Goal: Information Seeking & Learning: Find specific fact

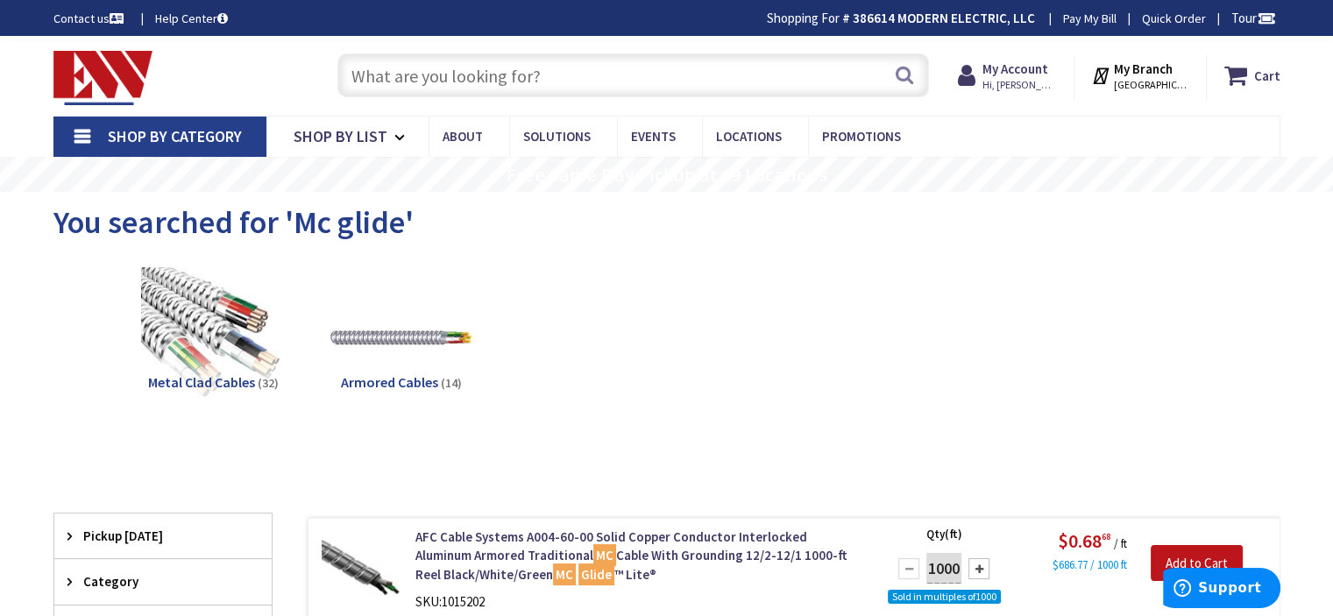
click at [564, 93] on input "text" at bounding box center [633, 75] width 592 height 44
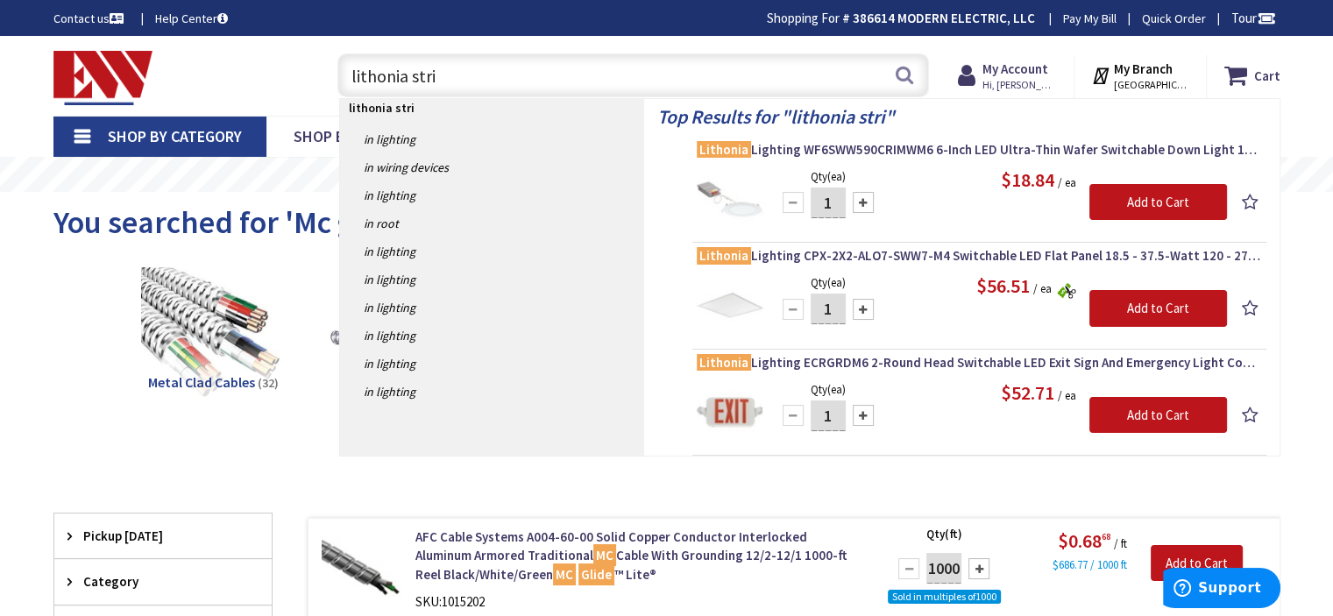
type input "lithonia strip"
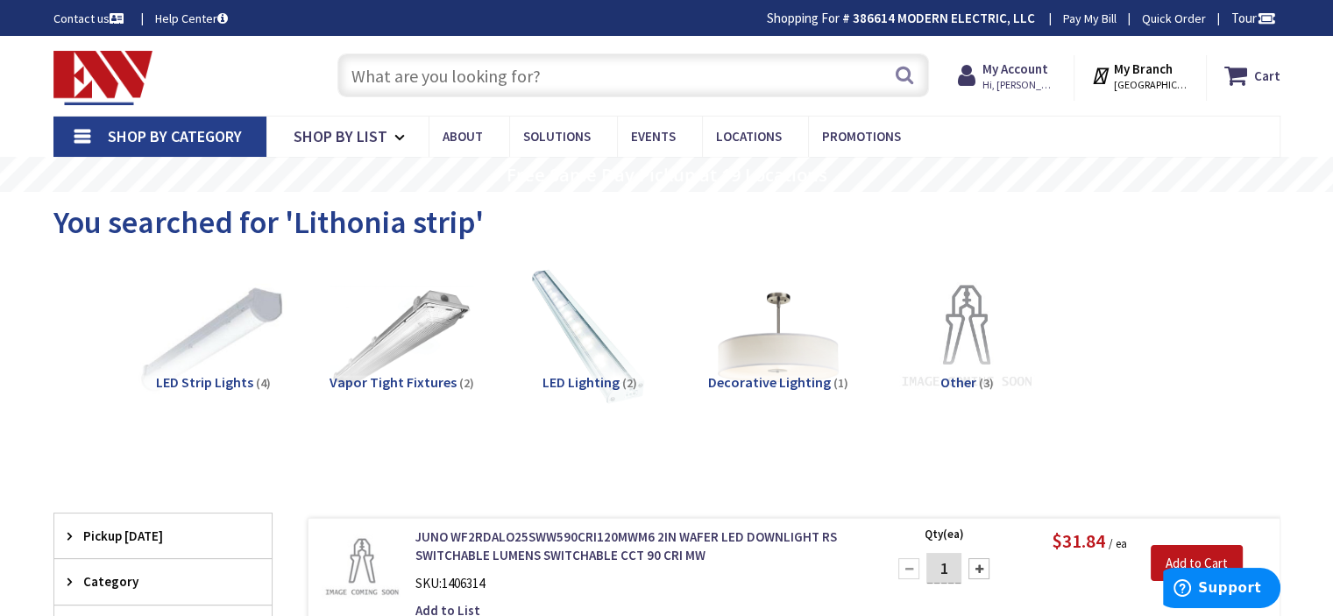
click at [198, 330] on img at bounding box center [212, 338] width 159 height 159
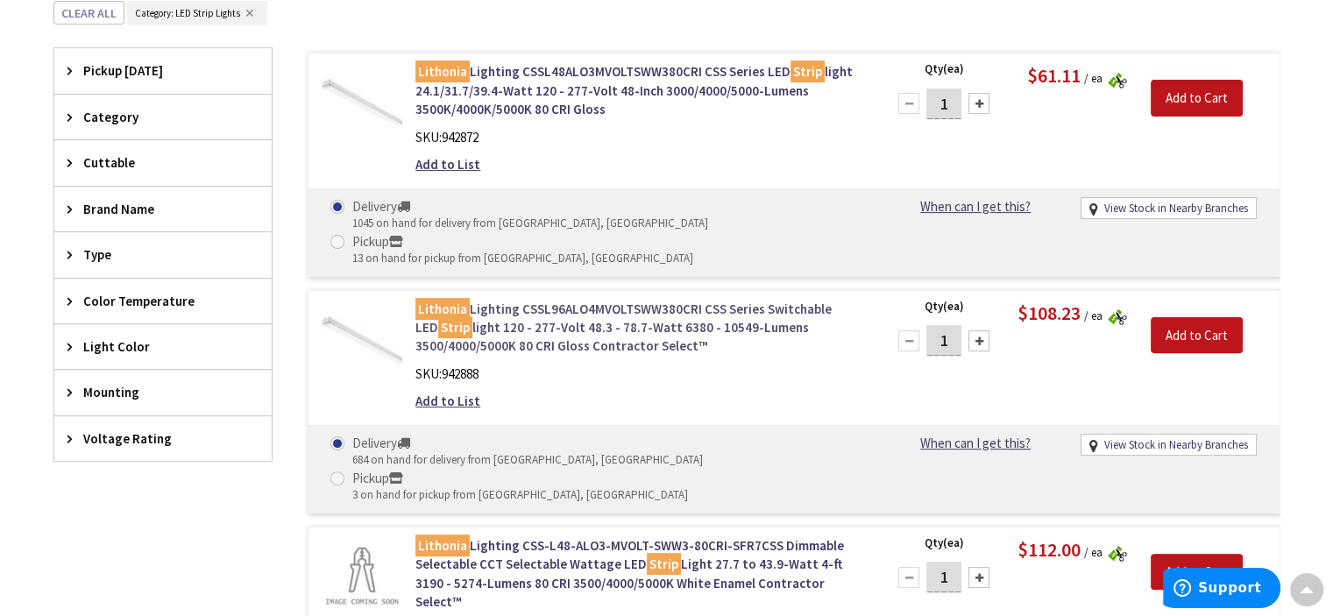
click at [628, 300] on link "Lithonia Lighting CSSL96ALO4MVOLTSWW380CRI CSS Series Switchable LED Strip ligh…" at bounding box center [639, 328] width 446 height 56
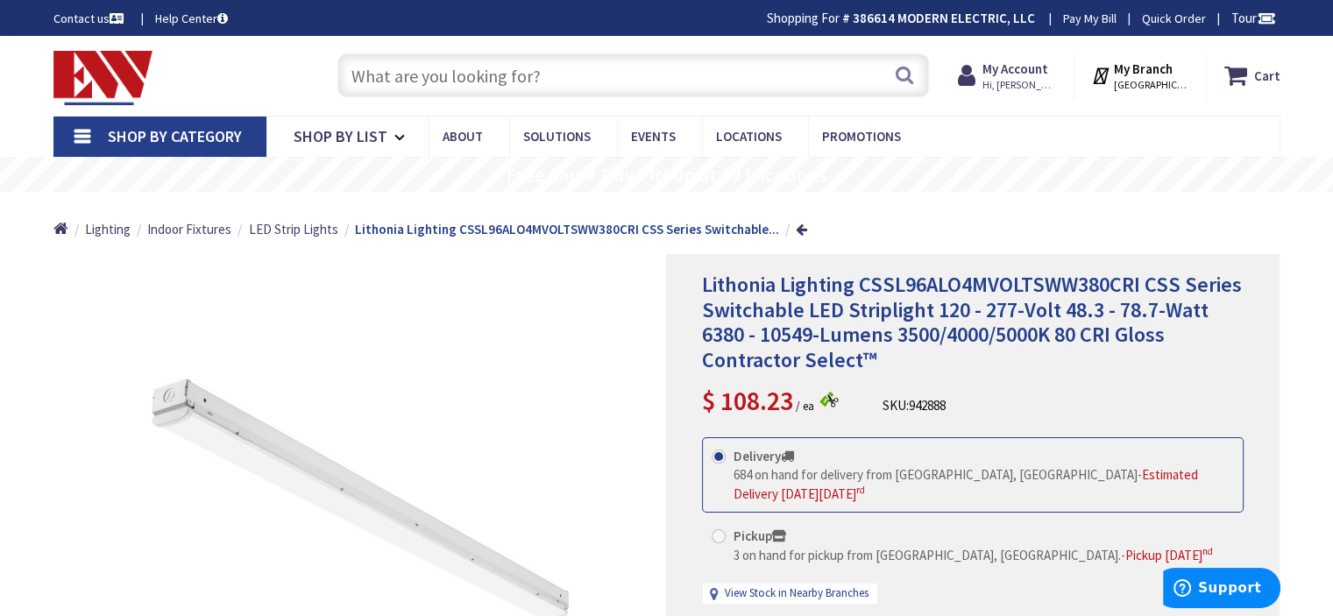
click at [626, 83] on input "text" at bounding box center [633, 75] width 592 height 44
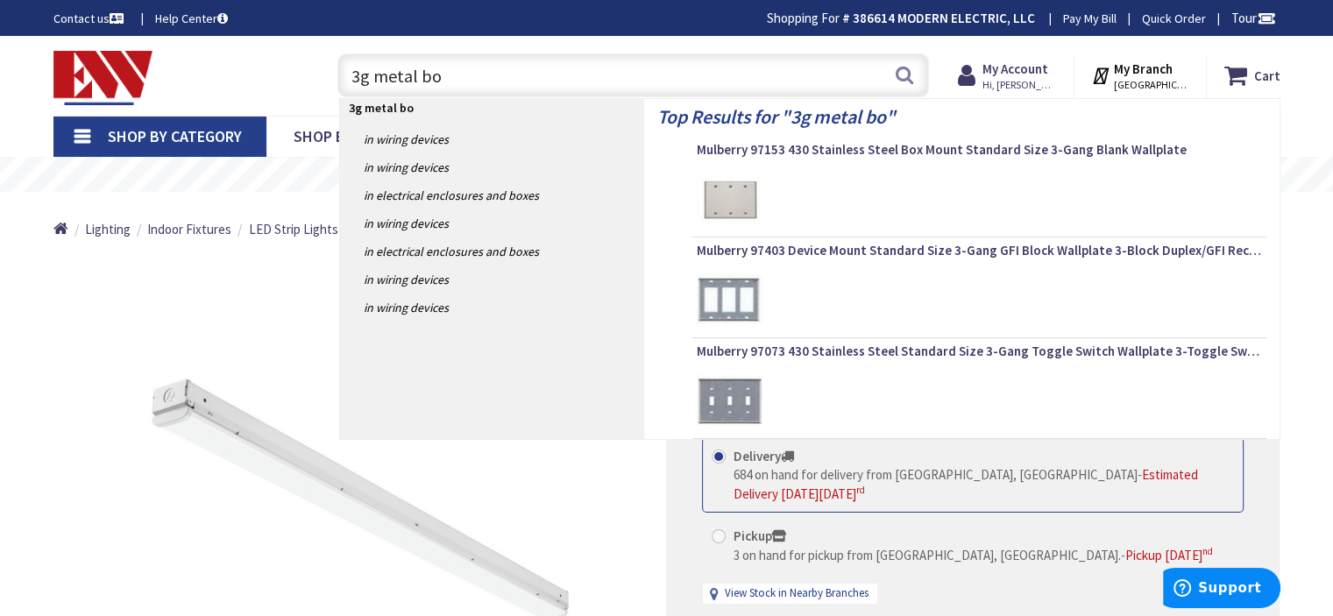
type input "3g metal box"
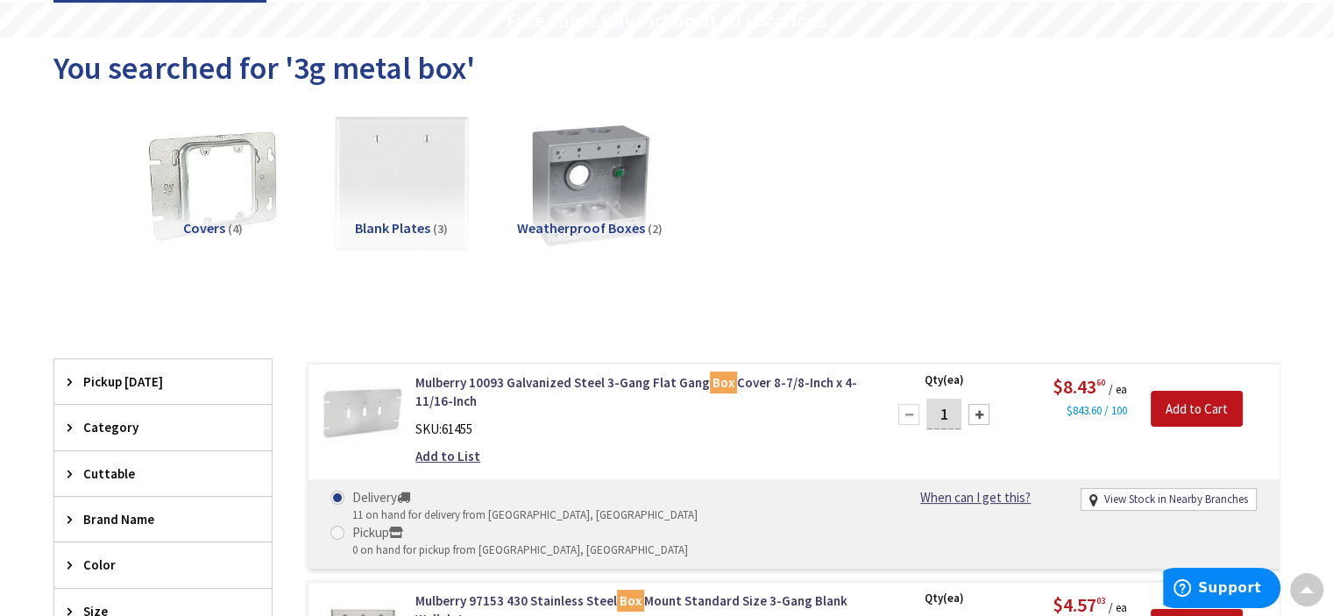
scroll to position [146, 0]
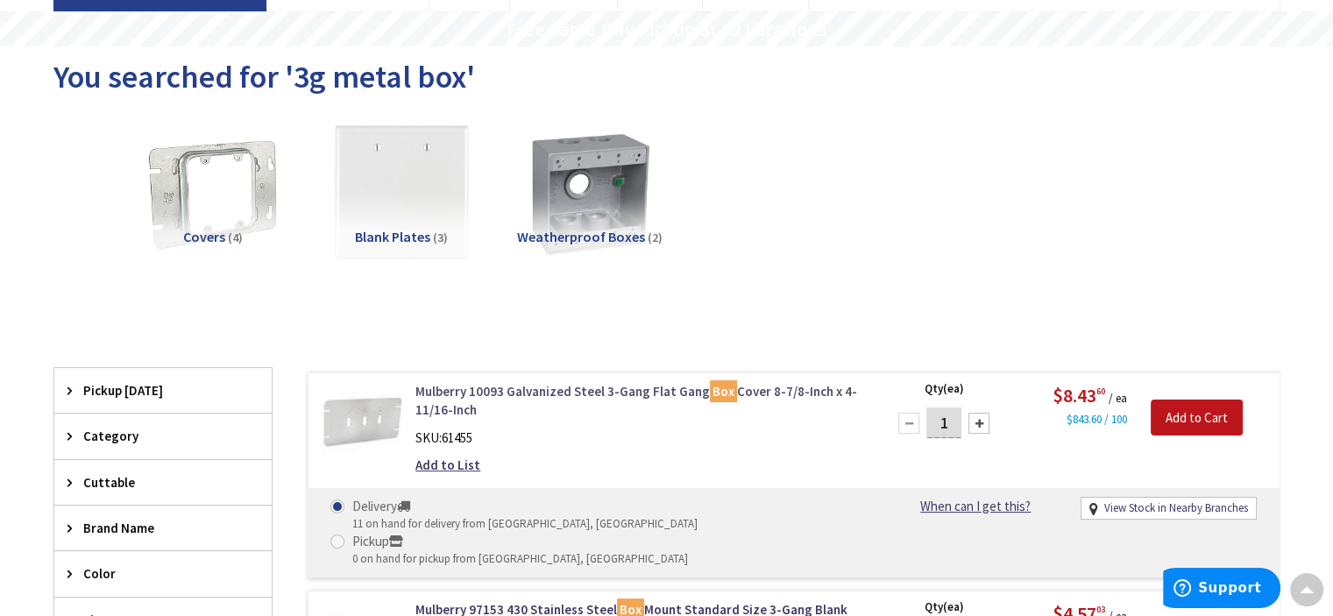
click at [614, 389] on link "Mulberry 10093 Galvanized Steel 3-Gang Flat Gang Box Cover 8-7/8-Inch x 4-11/16…" at bounding box center [639, 401] width 446 height 38
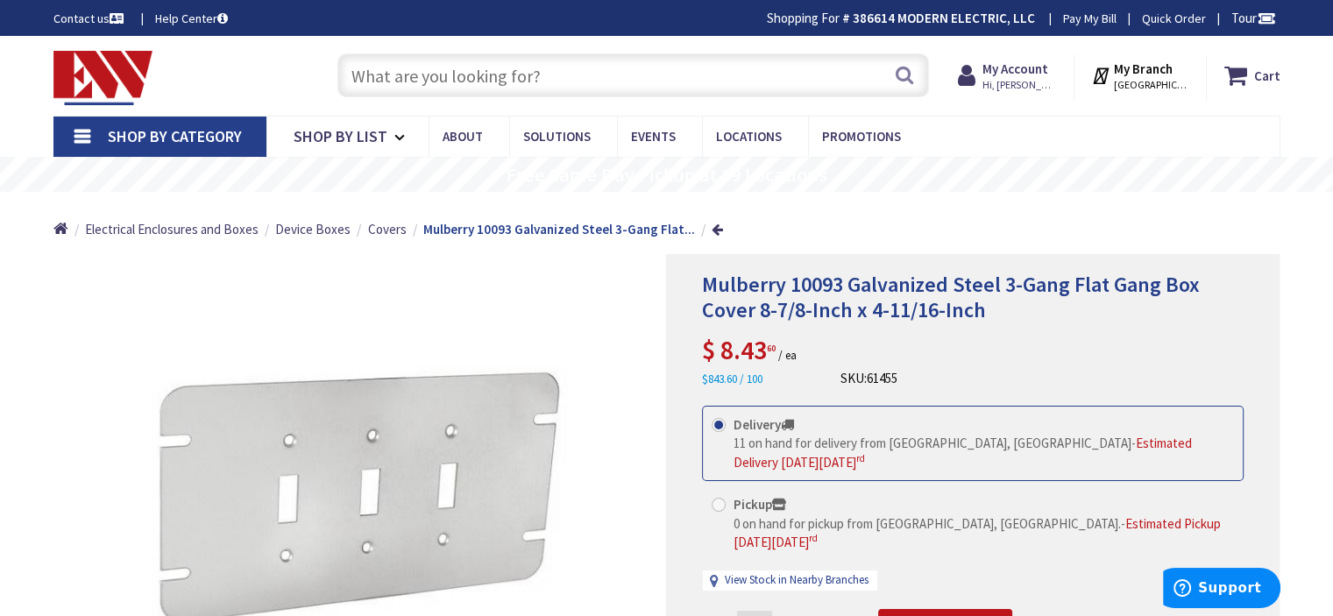
click at [515, 73] on input "text" at bounding box center [633, 75] width 592 height 44
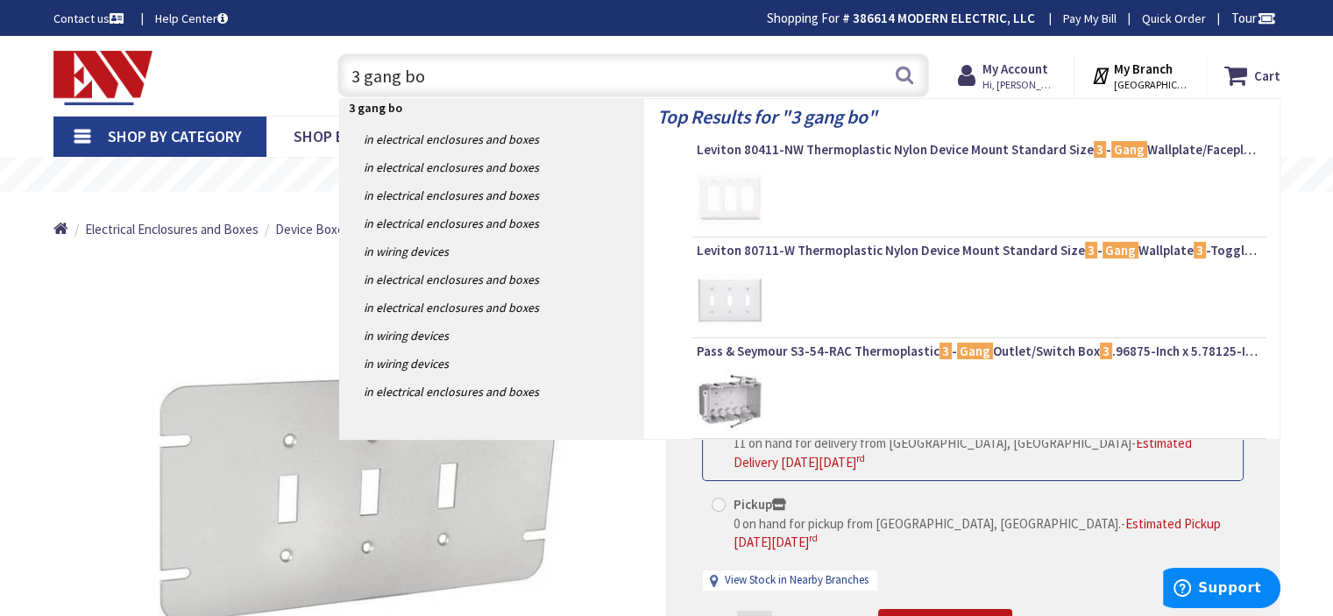
type input "3 gang box"
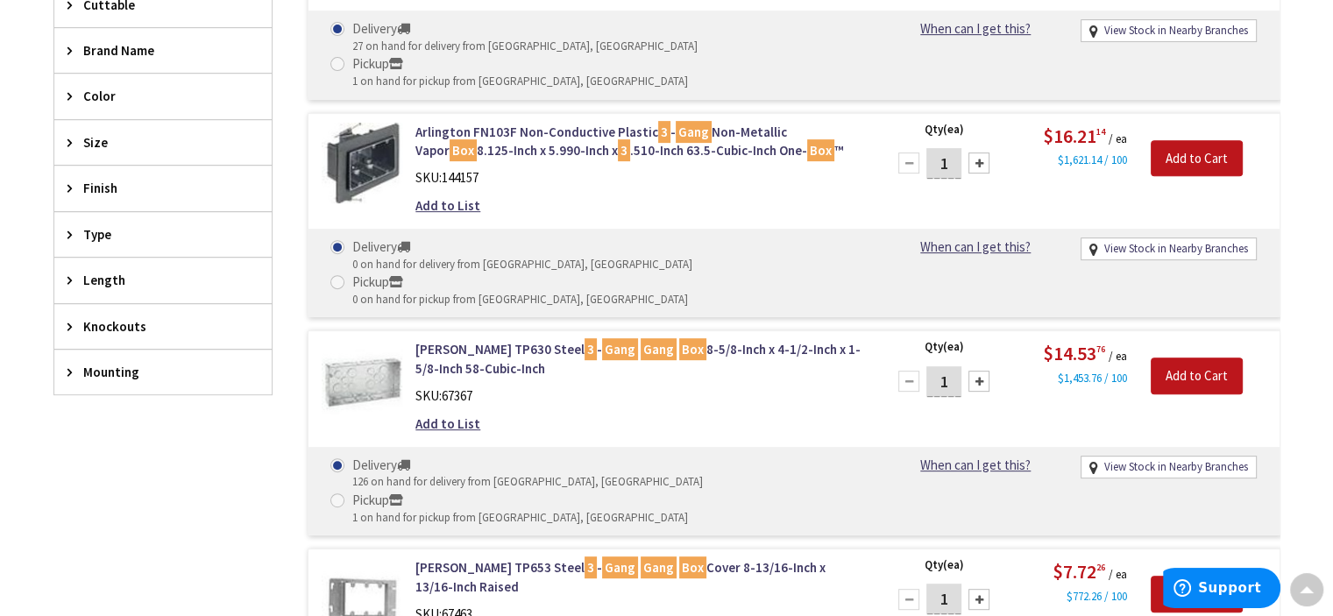
scroll to position [877, 0]
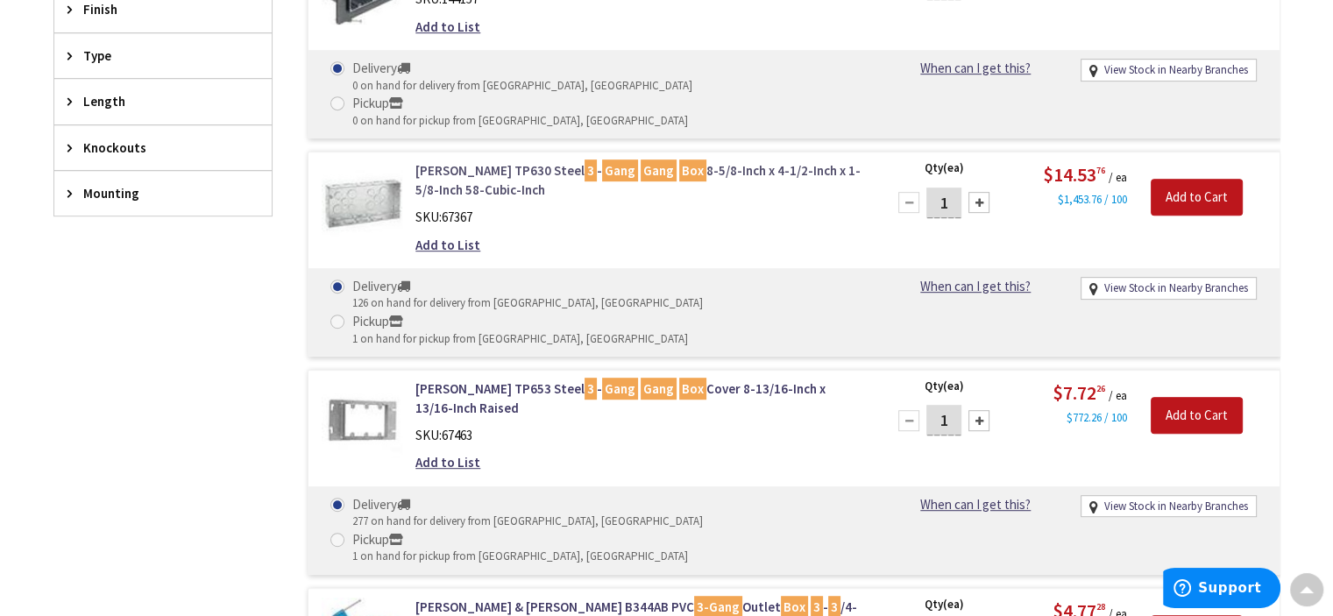
click at [459, 161] on link "Crouse-Hinds TP630 Steel 3 - Gang Gang Box 8-5/8-Inch x 4-1/2-Inch x 1-5/8-Inch…" at bounding box center [639, 180] width 446 height 38
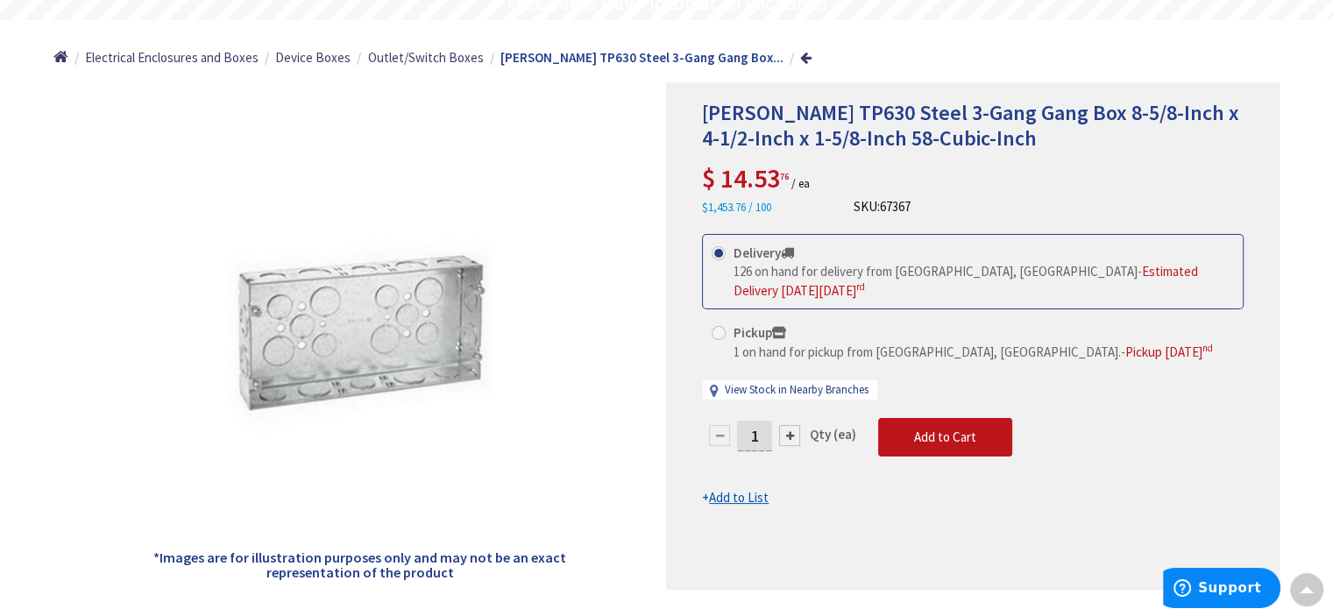
scroll to position [146, 0]
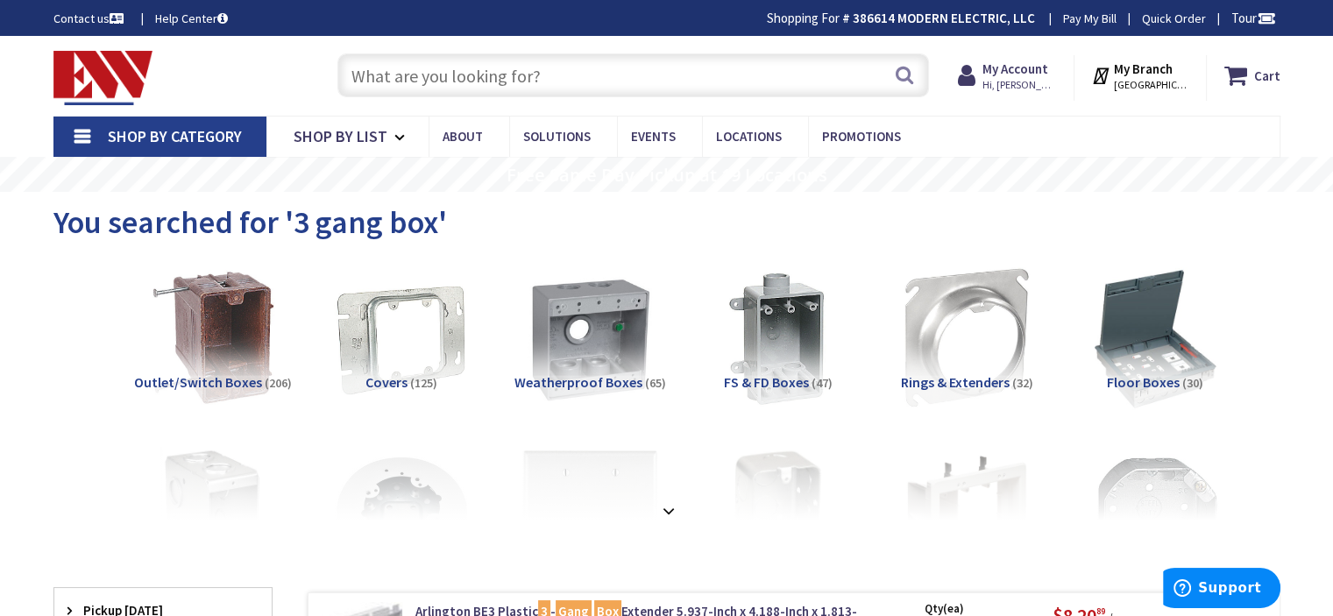
click at [593, 83] on input "text" at bounding box center [633, 75] width 592 height 44
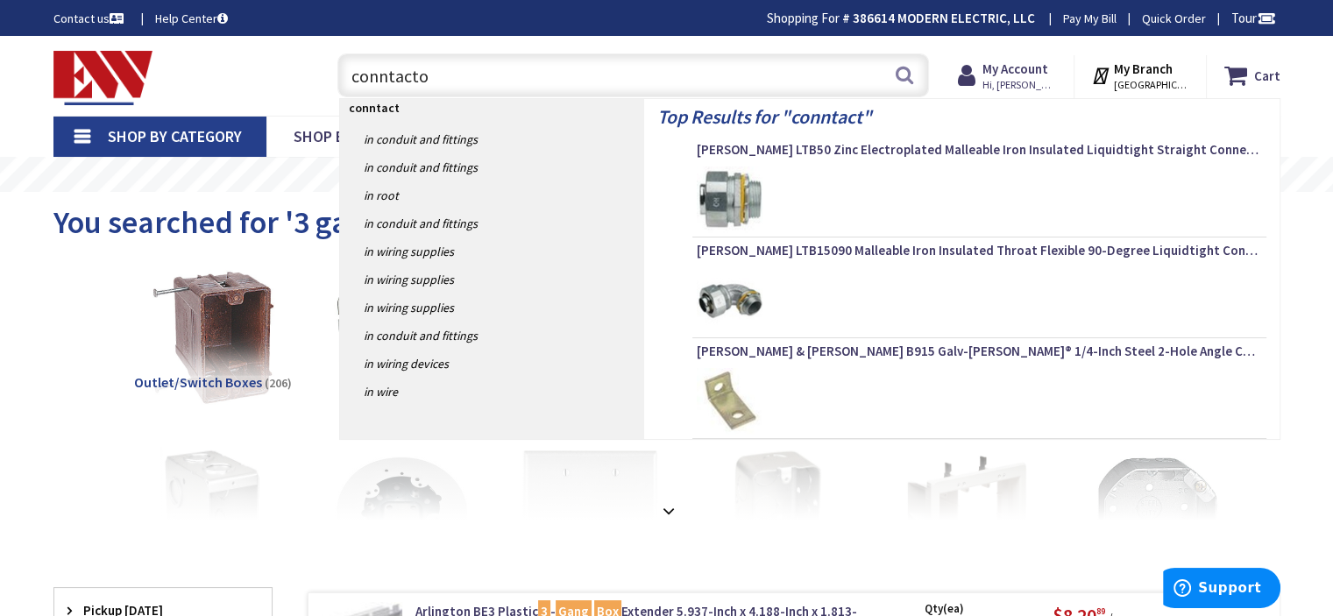
type input "conntactor"
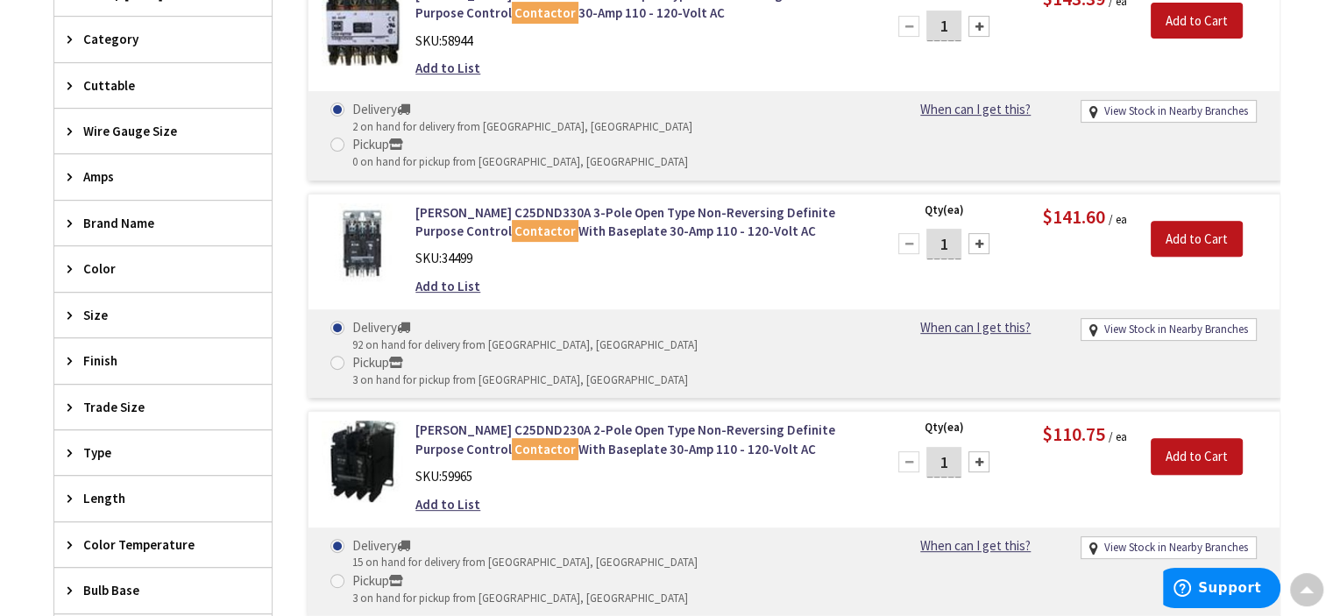
scroll to position [584, 0]
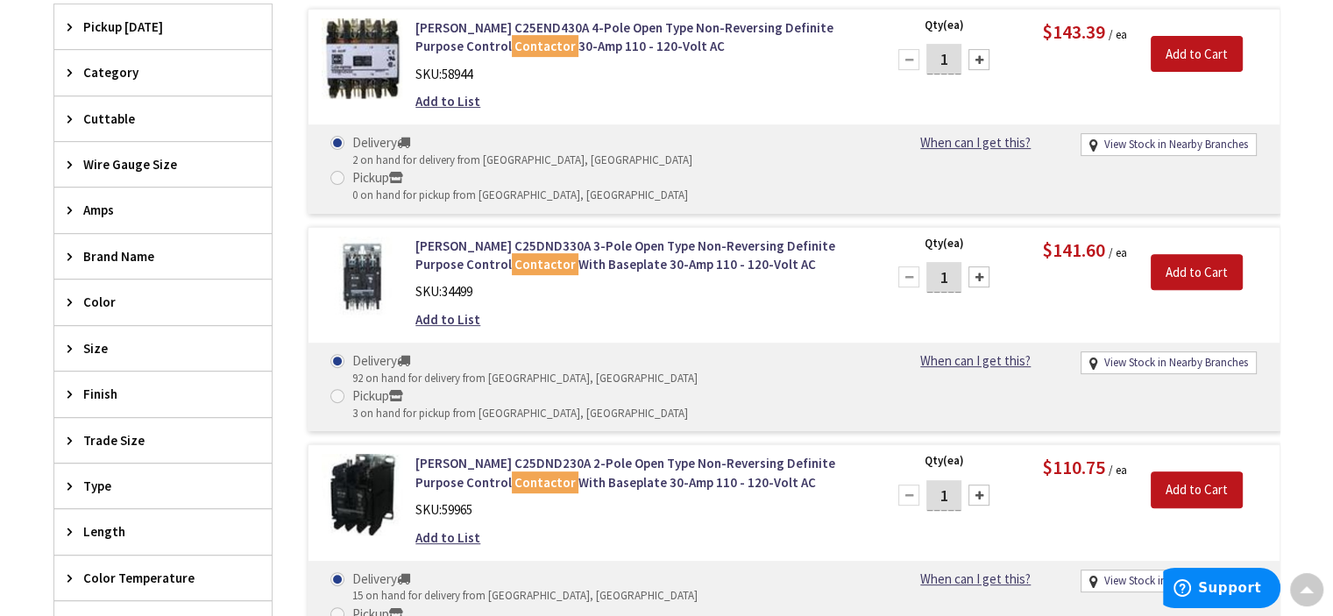
click at [367, 238] on img at bounding box center [363, 278] width 82 height 82
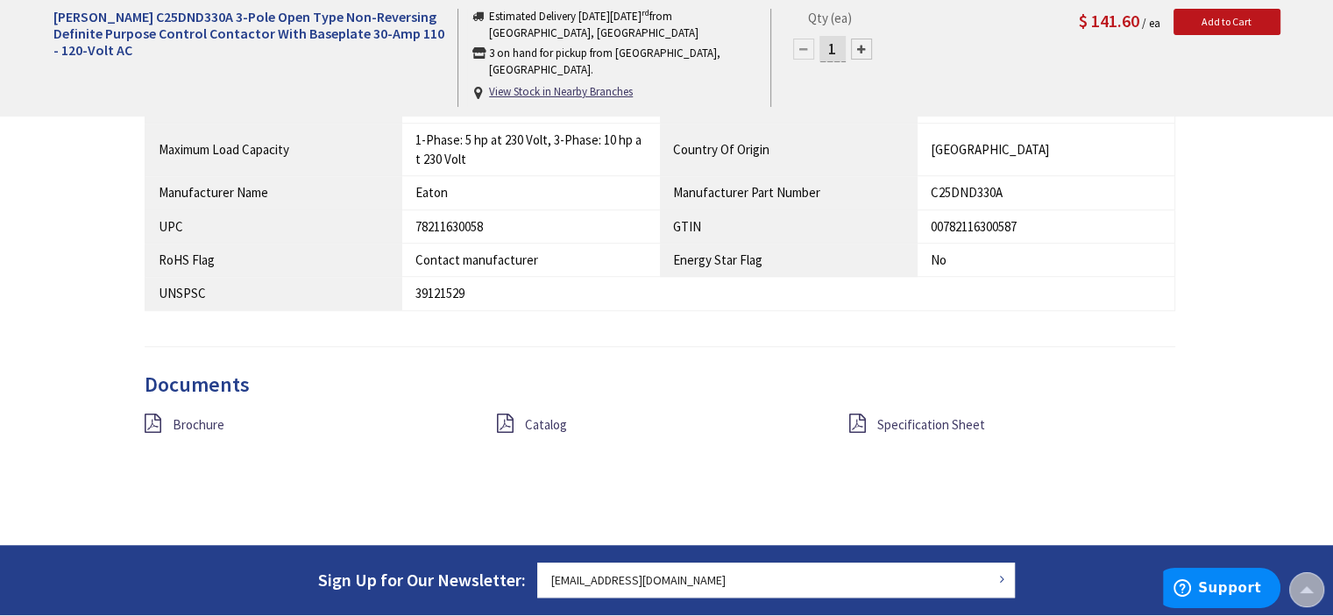
scroll to position [1315, 0]
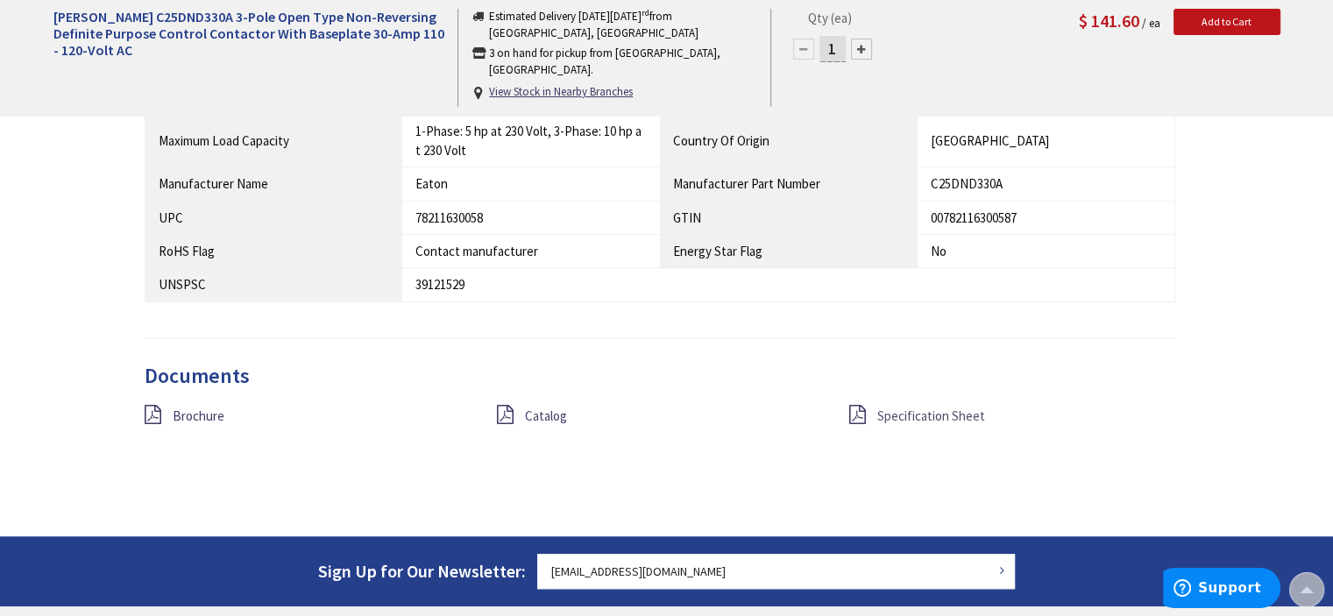
click at [913, 412] on span "Specification Sheet" at bounding box center [931, 416] width 108 height 17
click at [188, 412] on span "Brochure" at bounding box center [199, 416] width 52 height 17
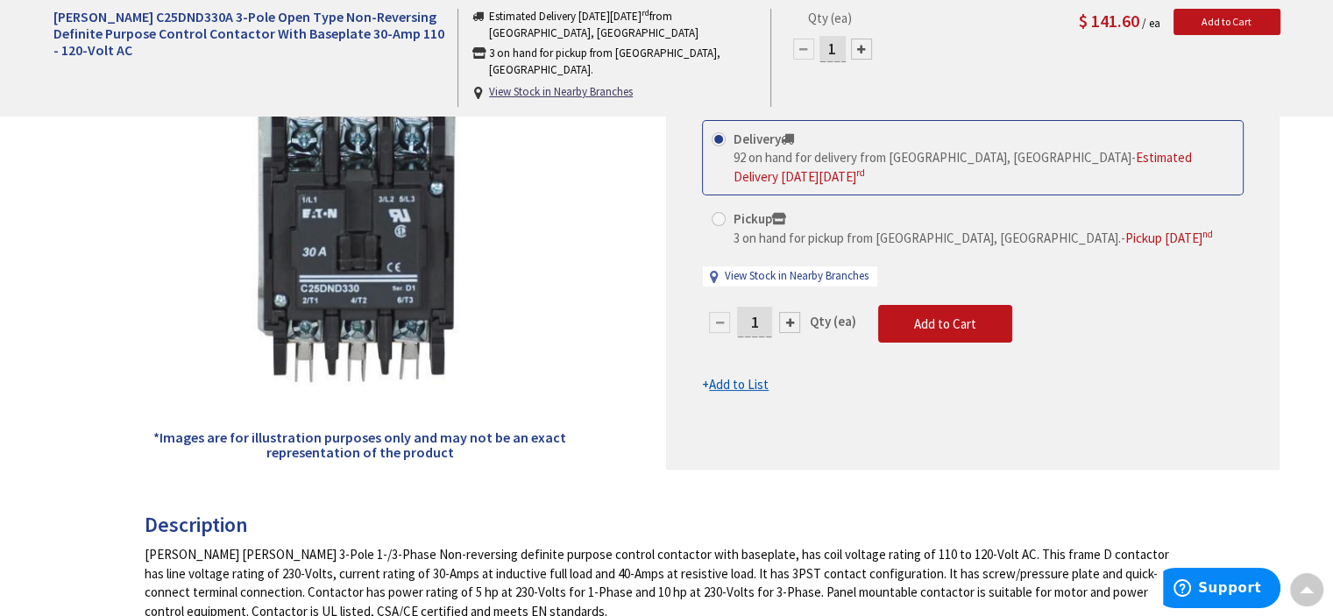
scroll to position [146, 0]
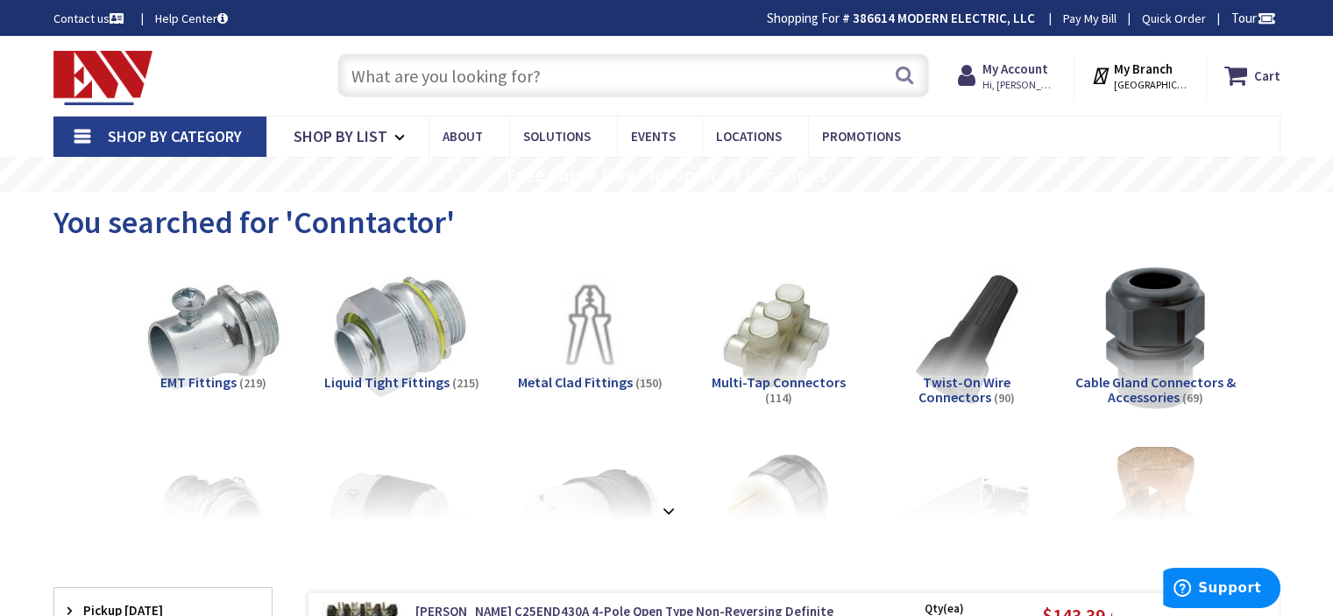
click at [549, 79] on input "text" at bounding box center [633, 75] width 592 height 44
paste input "CSSL96ALO4MVOLTSWW380CRI"
type input "CSSL96ALO4MVOLTSWW380CRI"
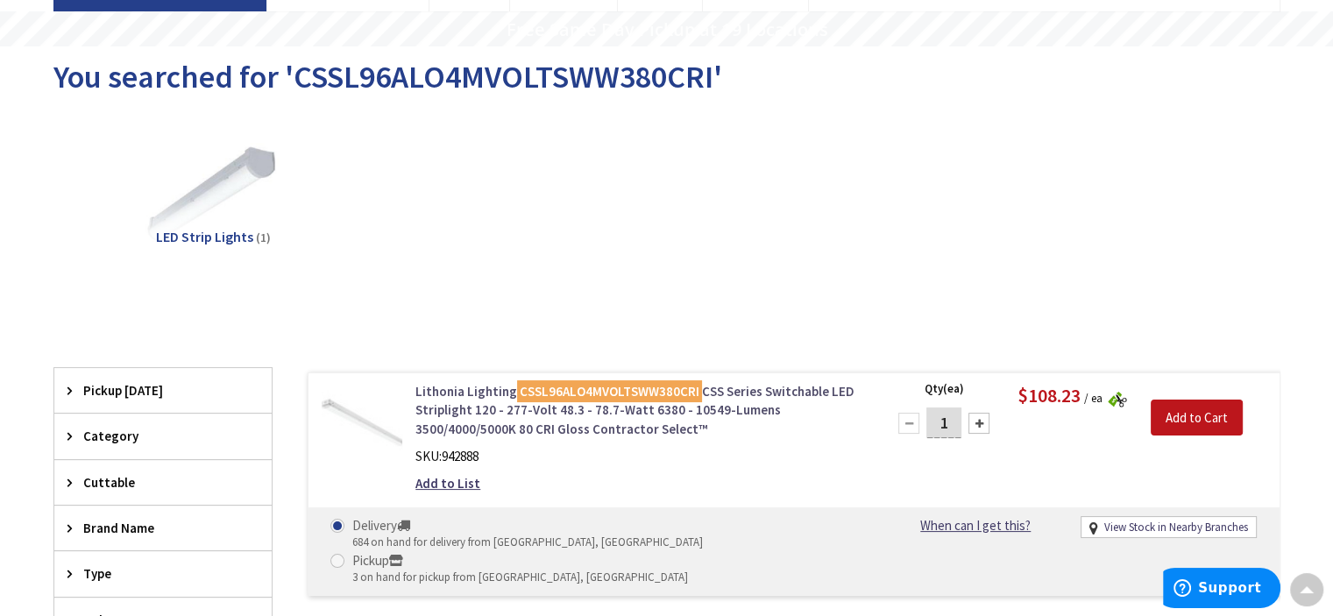
click at [705, 392] on link "Lithonia Lighting CSSL96ALO4MVOLTSWW380CRI CSS Series Switchable LED Striplight…" at bounding box center [639, 410] width 446 height 56
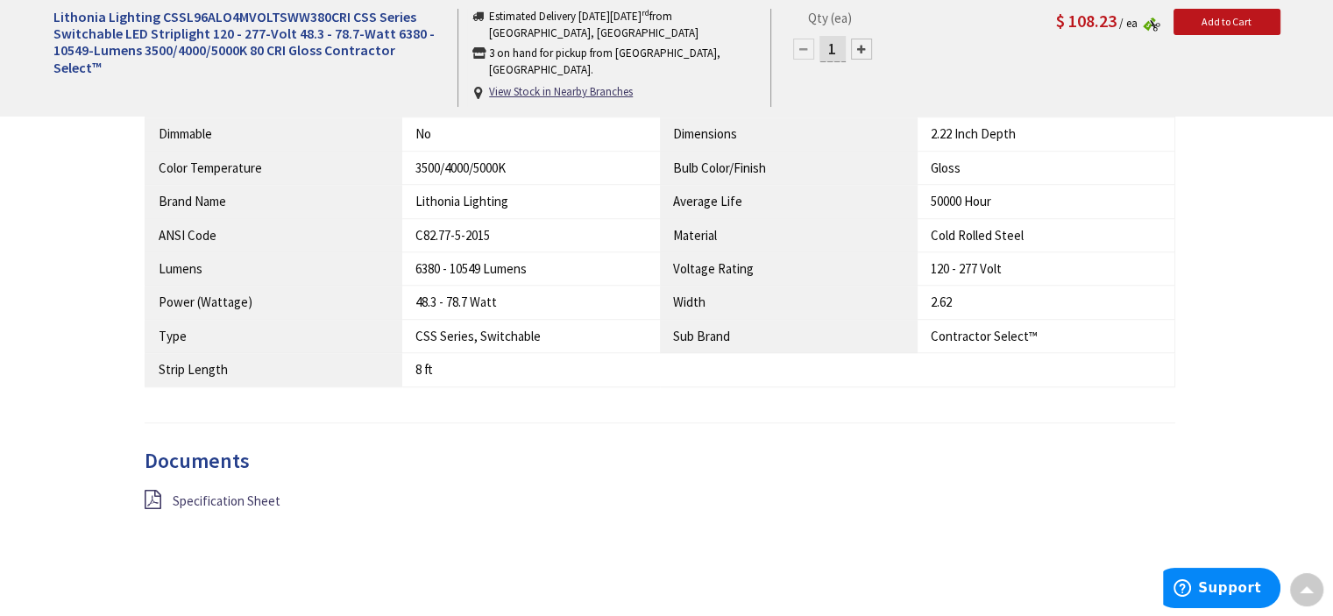
scroll to position [1460, 0]
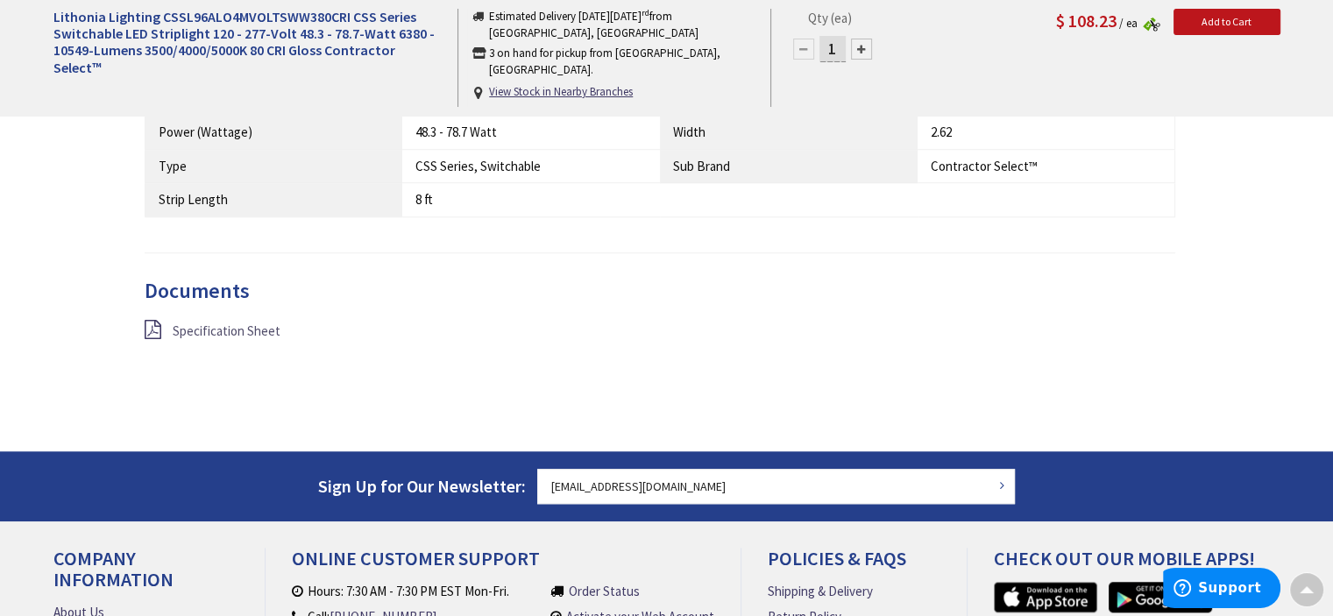
click at [252, 329] on span "Specification Sheet" at bounding box center [227, 331] width 108 height 17
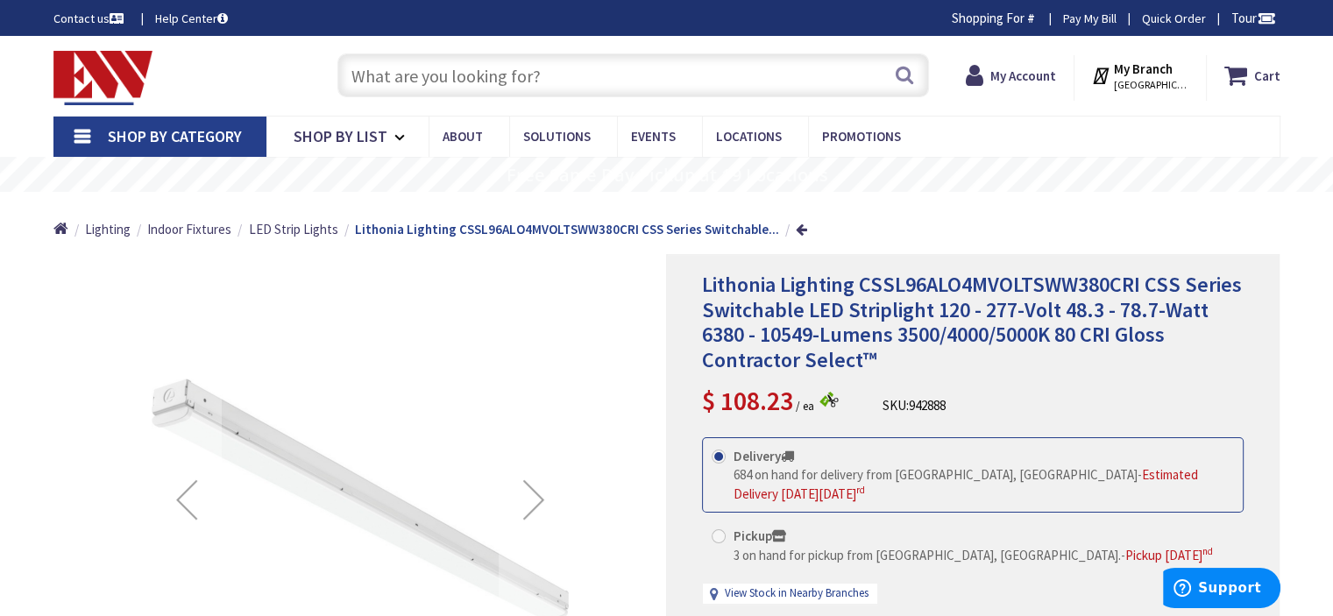
click at [568, 83] on input "text" at bounding box center [633, 75] width 592 height 44
paste input "ILB CP10 A"
type input "ILB CP10 A"
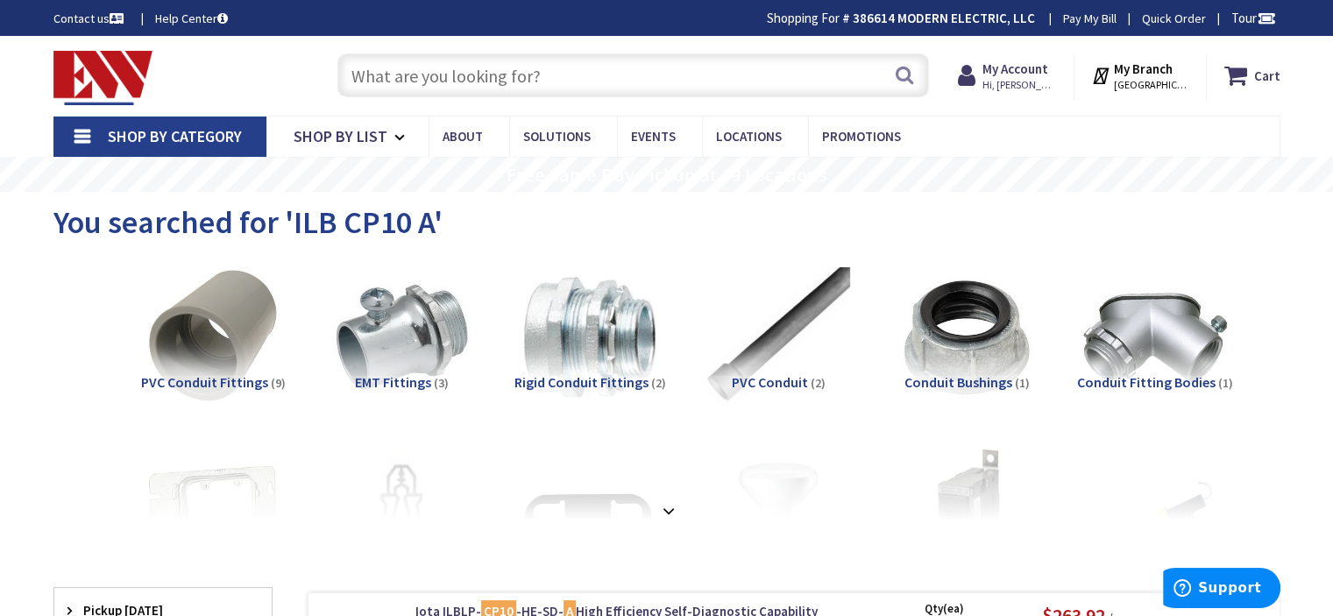
click at [561, 79] on input "text" at bounding box center [633, 75] width 592 height 44
paste input "ILBLP CP15 HE SD A"
type input "ILBLP CP15 HE SD A"
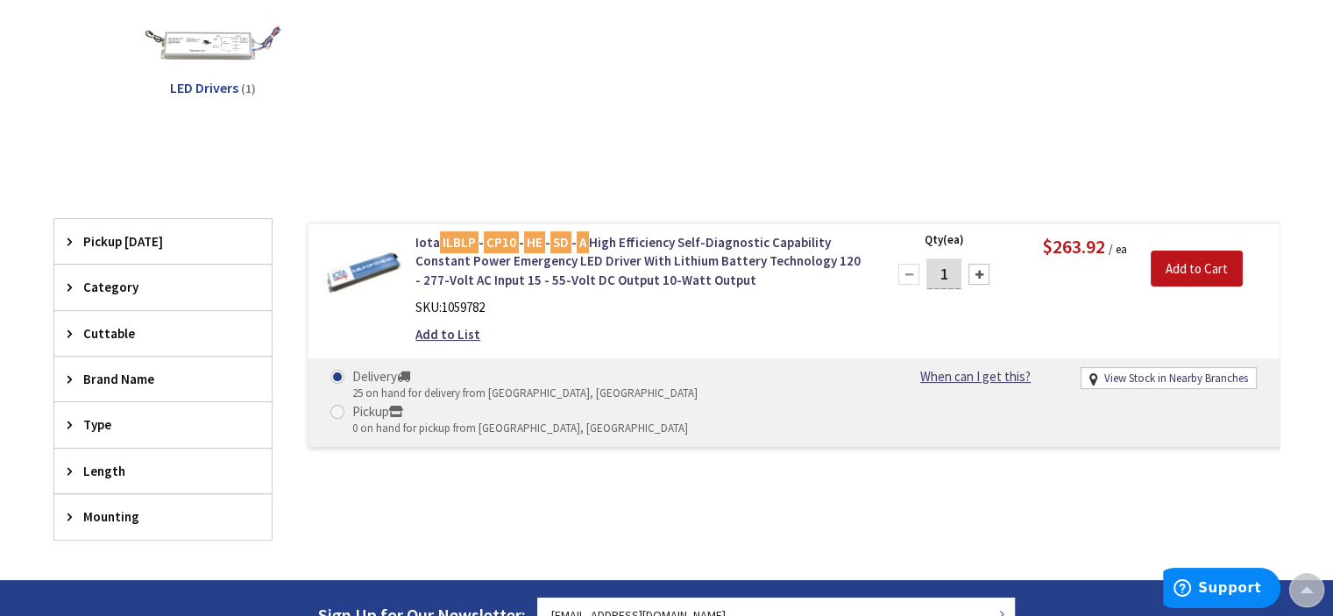
scroll to position [292, 0]
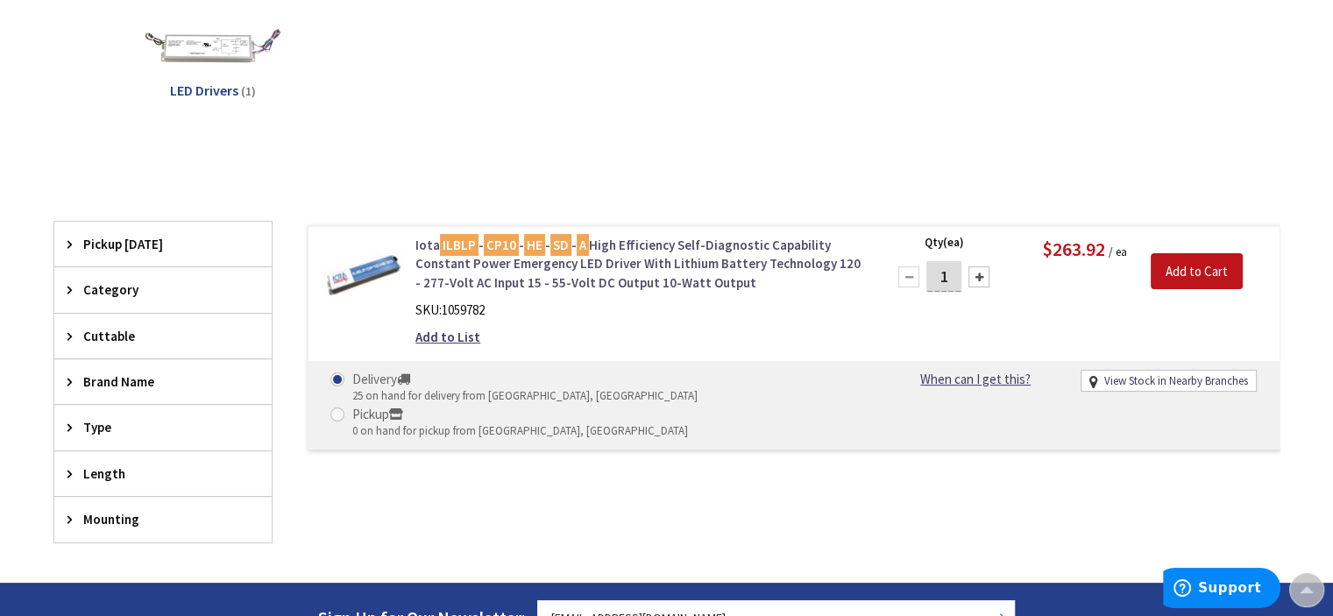
click at [633, 238] on link "Iota ILBLP - CP10 - HE - SD - A High Efficiency Self-Diagnostic Capability Cons…" at bounding box center [639, 264] width 446 height 56
